Goal: Find specific page/section: Find specific page/section

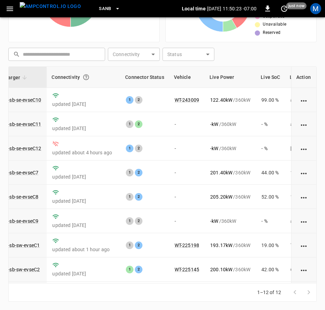
scroll to position [0, 62]
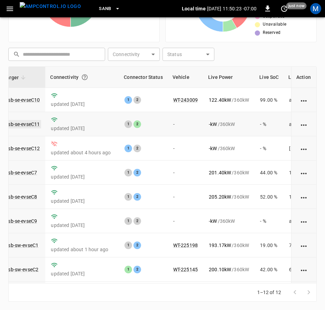
click at [38, 124] on link "ca-sb-se-evseC11" at bounding box center [20, 124] width 41 height 8
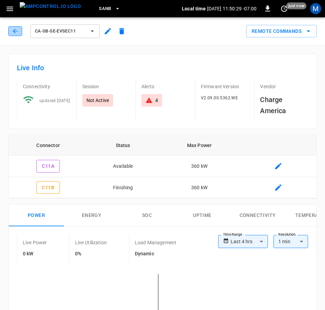
click at [14, 29] on icon "button" at bounding box center [15, 31] width 7 height 7
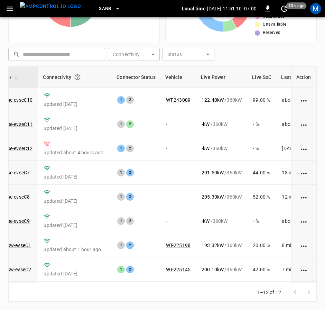
scroll to position [0, 70]
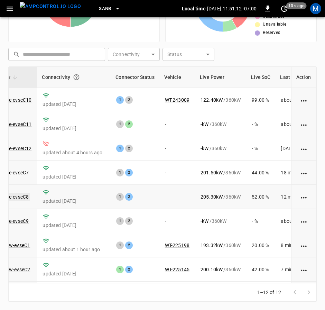
click at [23, 199] on link "ca-sb-se-evseC8" at bounding box center [11, 197] width 38 height 8
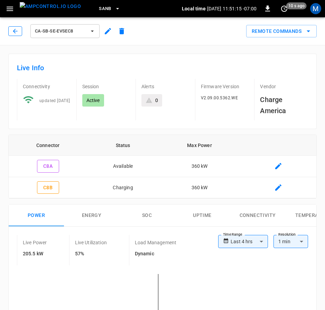
click at [13, 27] on button "button" at bounding box center [15, 31] width 14 height 10
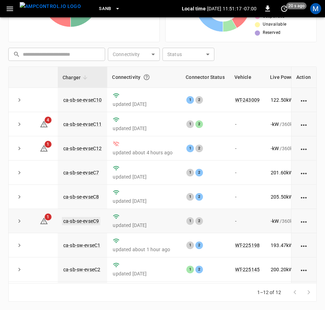
click at [90, 222] on link "ca-sb-se-evseC9" at bounding box center [81, 221] width 38 height 8
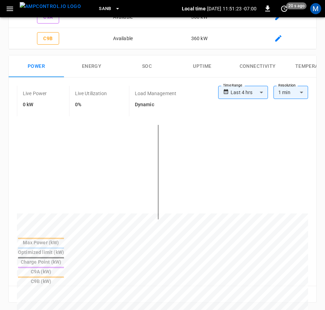
scroll to position [13, 0]
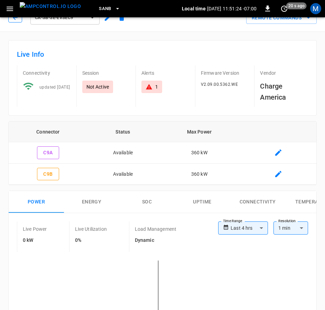
click at [19, 20] on button "button" at bounding box center [15, 18] width 14 height 10
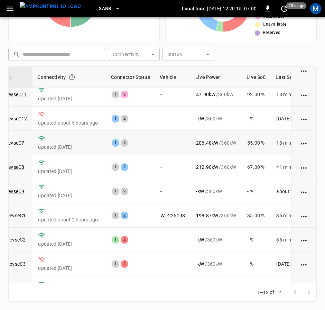
scroll to position [0, 75]
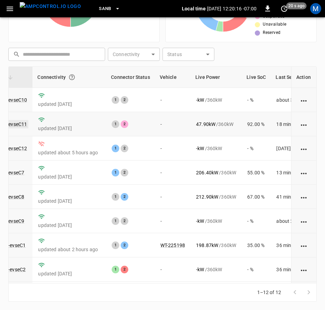
click at [23, 126] on link "ca-sb-se-evseC11" at bounding box center [7, 124] width 41 height 8
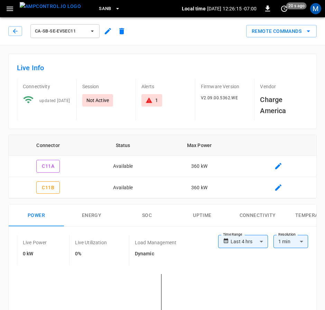
click at [18, 36] on div "ca-sb-se-evseC11" at bounding box center [68, 31] width 120 height 17
click at [21, 34] on button "button" at bounding box center [15, 31] width 14 height 10
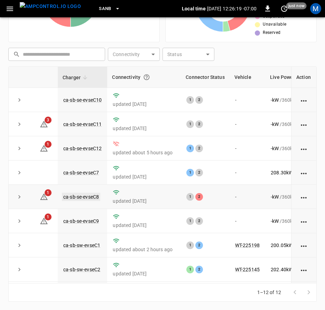
click at [96, 197] on link "ca-sb-se-evseC8" at bounding box center [81, 197] width 38 height 8
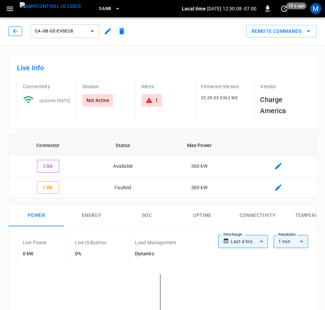
click at [10, 33] on button "button" at bounding box center [15, 31] width 14 height 10
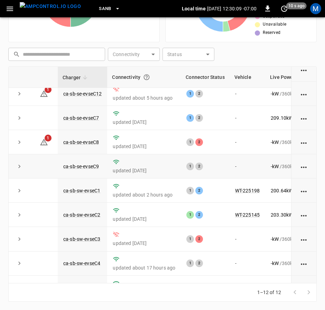
scroll to position [104, 0]
